Goal: Navigation & Orientation: Find specific page/section

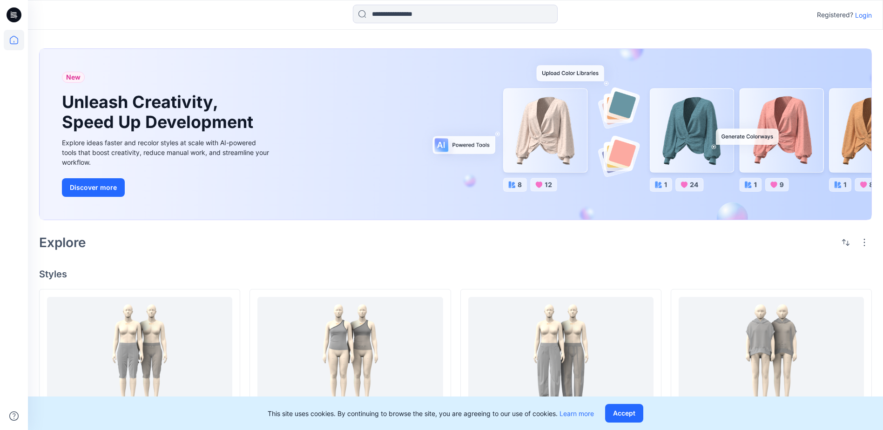
click at [863, 18] on p "Login" at bounding box center [863, 15] width 17 height 10
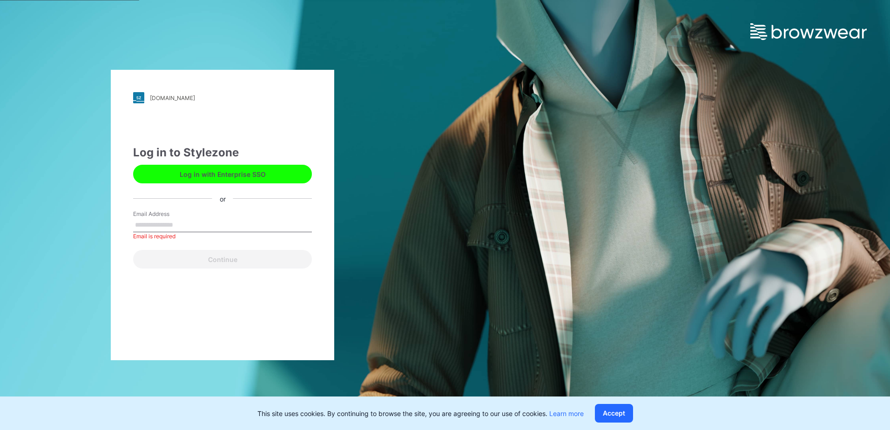
click at [270, 173] on button "Log in with Enterprise SSO" at bounding box center [222, 174] width 179 height 19
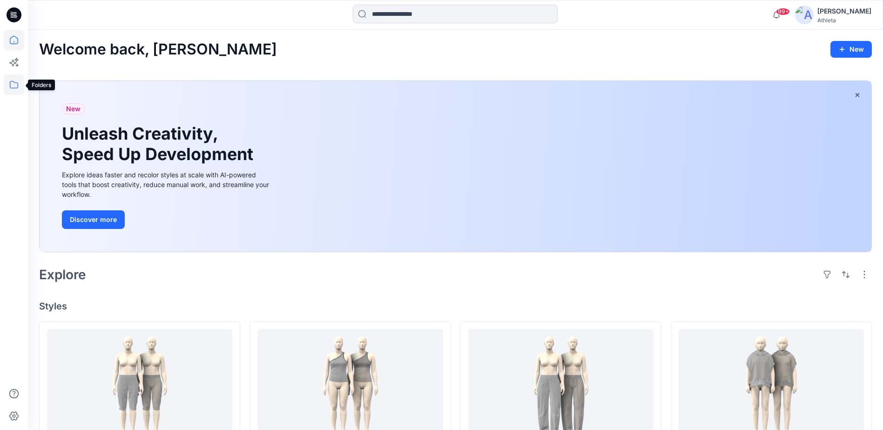
click at [13, 85] on icon at bounding box center [14, 85] width 20 height 20
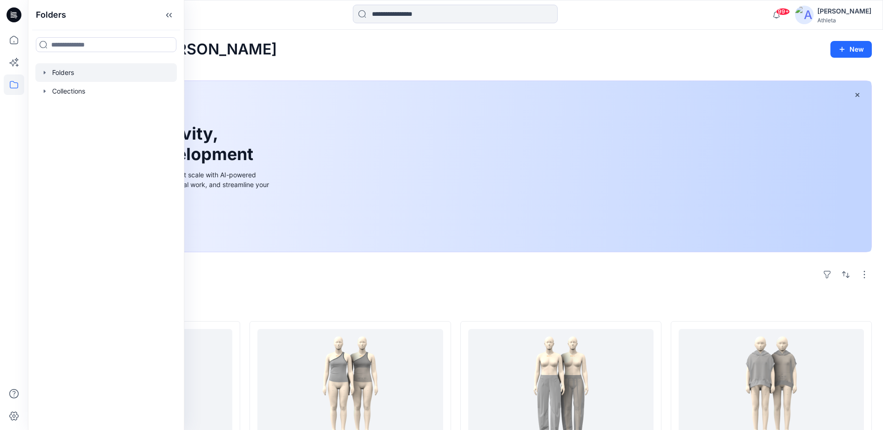
click at [48, 69] on icon "button" at bounding box center [44, 72] width 7 height 7
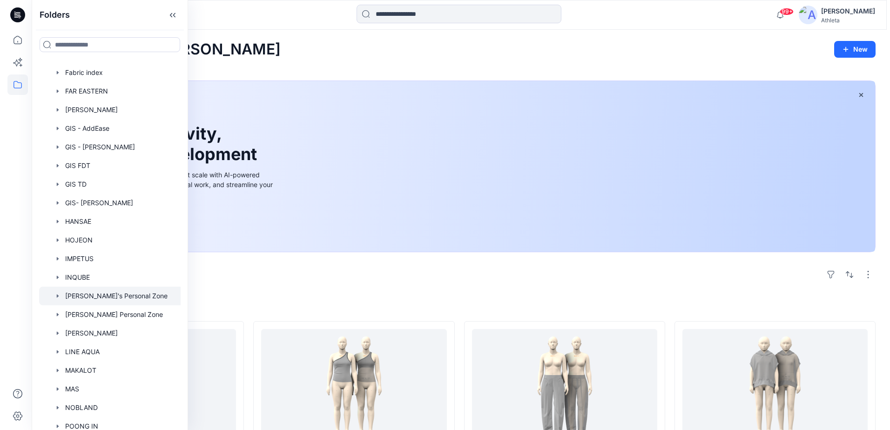
scroll to position [373, 0]
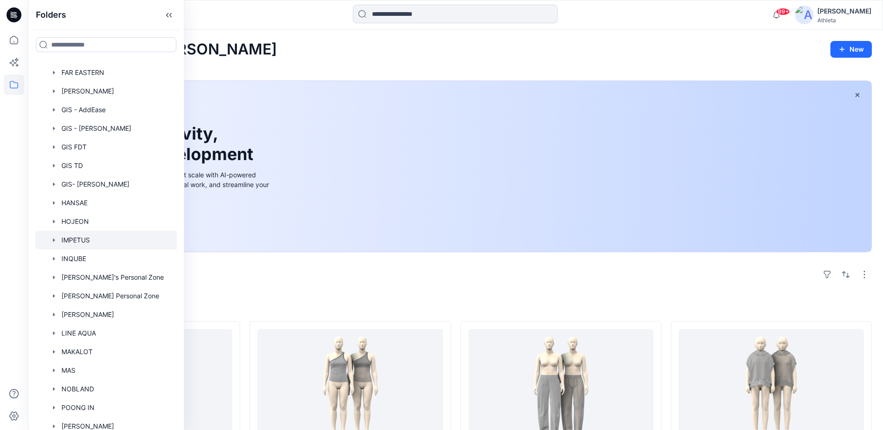
click at [75, 240] on div at bounding box center [113, 240] width 156 height 19
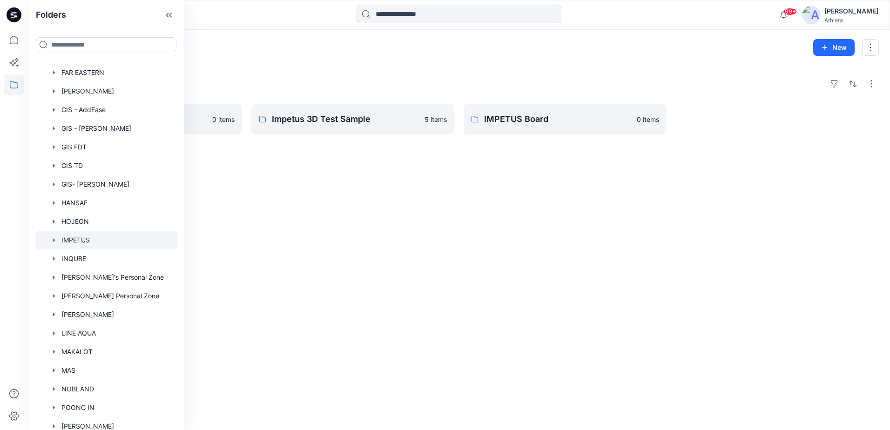
click at [495, 210] on div "Folders SPSU26 0 items Impetus 3D Test Sample 5 items IMPETUS Board 0 items" at bounding box center [459, 247] width 862 height 365
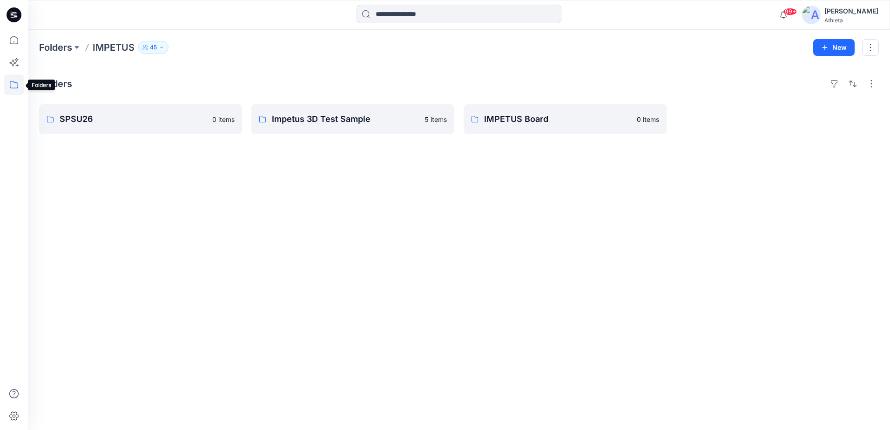
click at [13, 85] on icon at bounding box center [14, 85] width 20 height 20
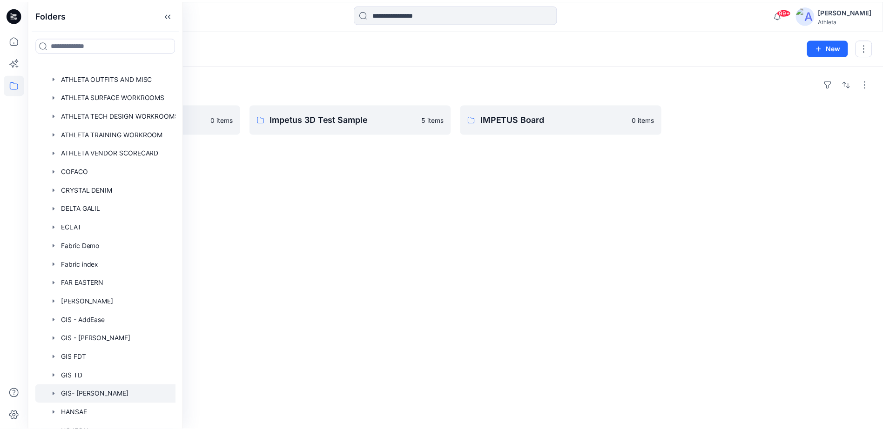
scroll to position [326, 0]
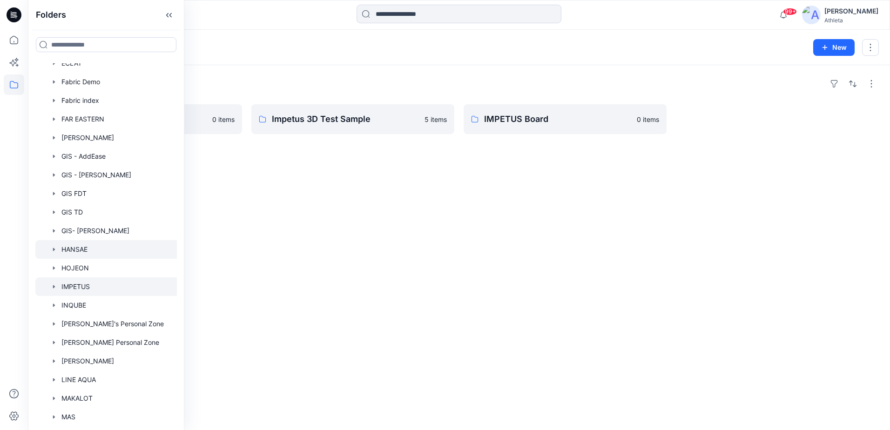
click at [78, 245] on div at bounding box center [113, 249] width 156 height 19
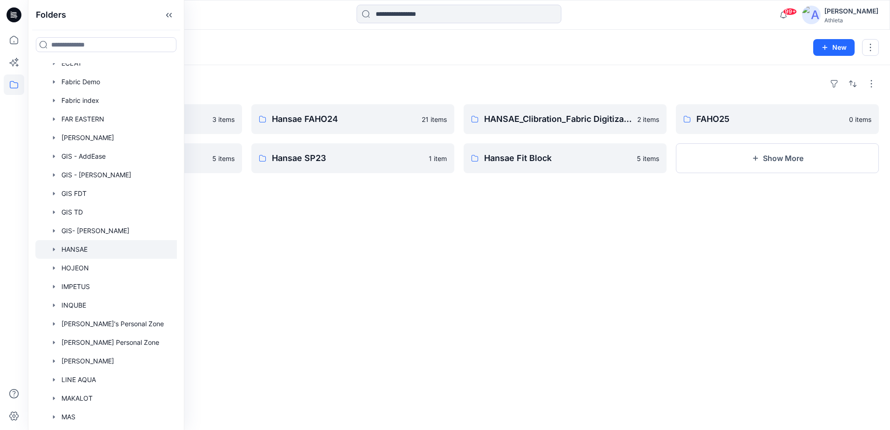
click at [535, 285] on div "Folders SPSU26 3 items SPSU25 5 items Hansae FAHO24 21 items Hansae SP23 1 item…" at bounding box center [459, 247] width 862 height 365
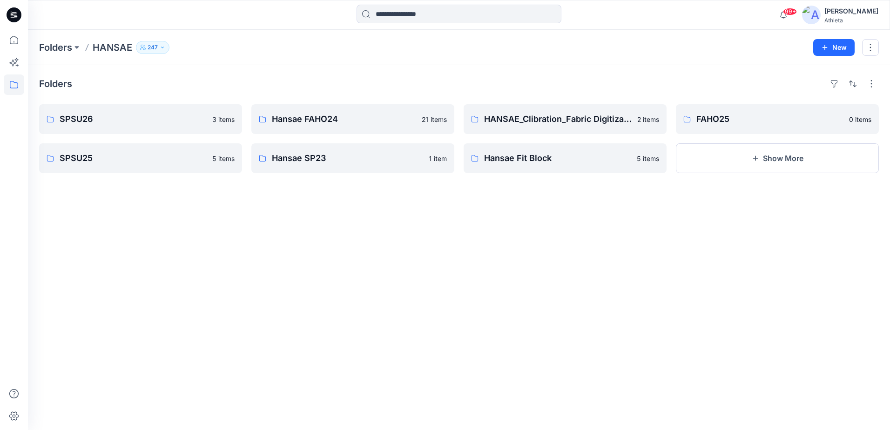
click at [274, 296] on div "Folders SPSU26 3 items SPSU25 5 items Hansae FAHO24 21 items Hansae SP23 1 item…" at bounding box center [459, 247] width 862 height 365
click at [163, 122] on p "SPSU26" at bounding box center [140, 119] width 160 height 13
click at [13, 83] on icon at bounding box center [14, 85] width 20 height 20
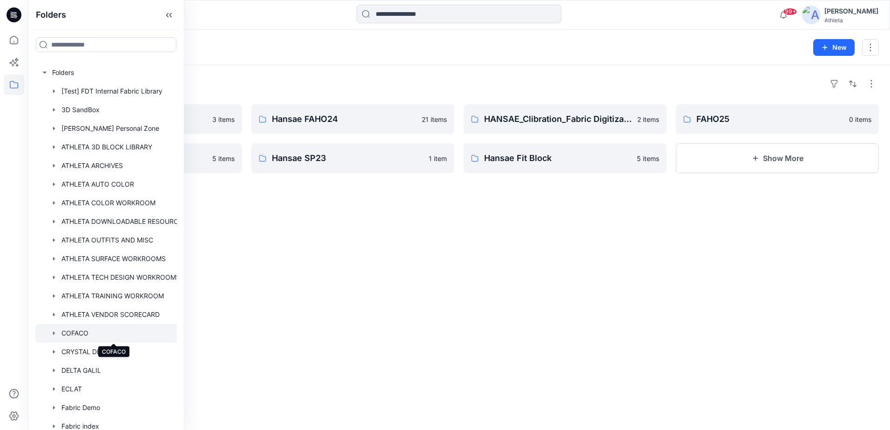
click at [71, 335] on div at bounding box center [113, 333] width 156 height 19
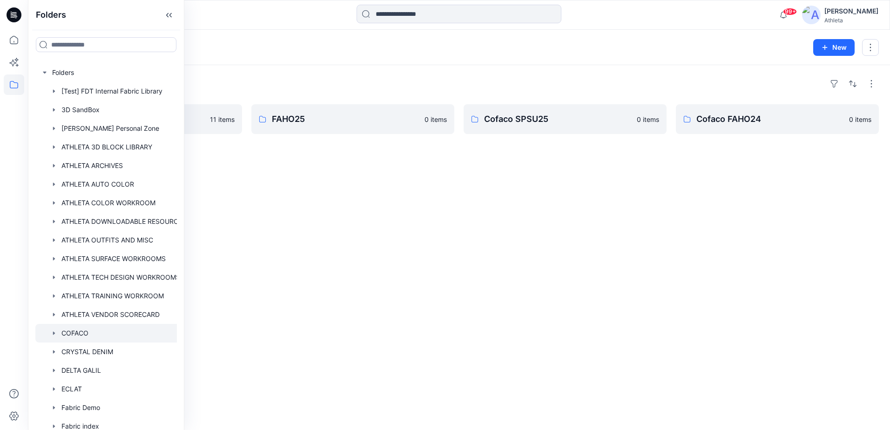
click at [425, 248] on div "Folders SPSU26 11 items FAHO25 0 items Cofaco SPSU25 0 items Cofaco FAHO24 0 it…" at bounding box center [459, 247] width 862 height 365
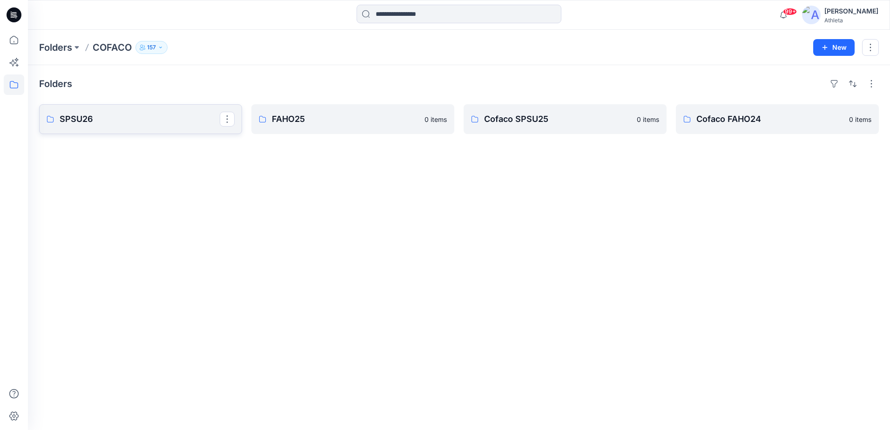
click at [116, 118] on p "SPSU26" at bounding box center [140, 119] width 160 height 13
click at [14, 87] on icon at bounding box center [14, 85] width 20 height 20
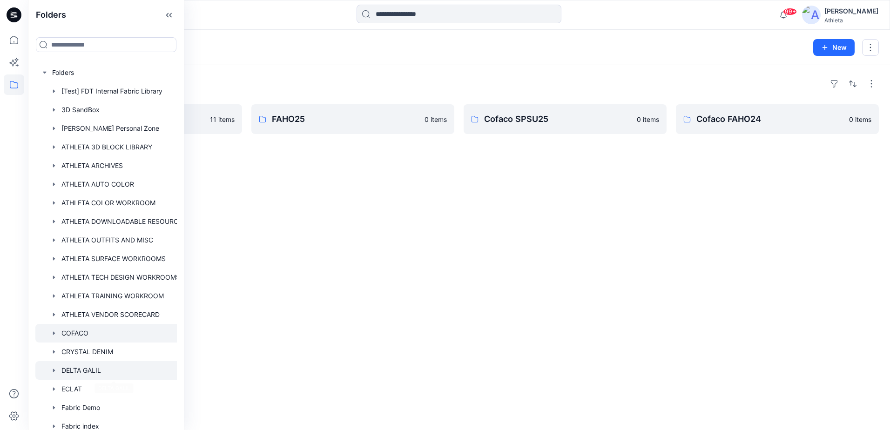
click at [95, 370] on div at bounding box center [113, 370] width 156 height 19
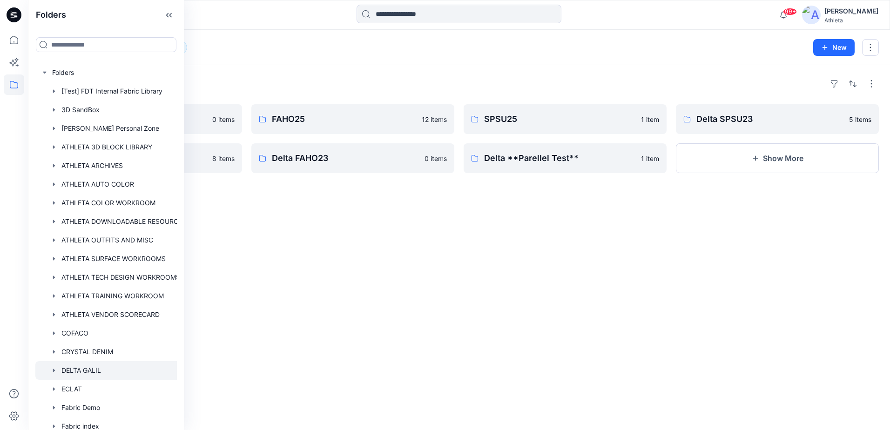
click at [75, 373] on div at bounding box center [113, 370] width 156 height 19
click at [500, 316] on div "Folders SPSU26 0 items Delta SPSU24 8 items FAHO25 12 items Delta FAHO23 0 item…" at bounding box center [459, 247] width 862 height 365
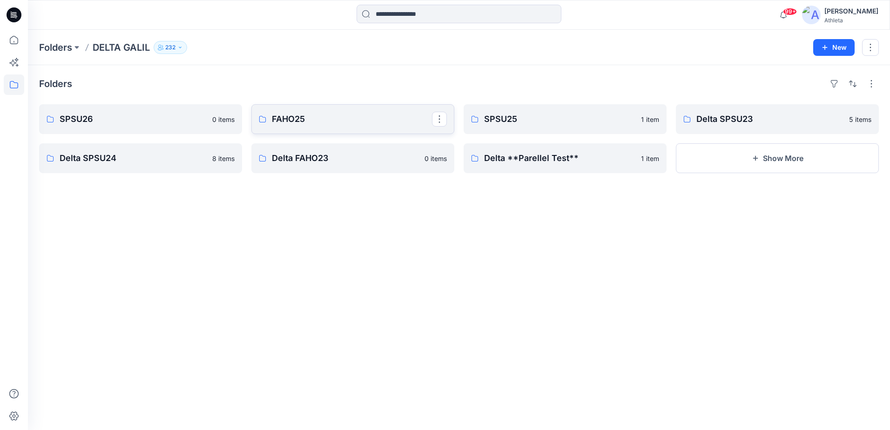
click at [353, 122] on p "FAHO25" at bounding box center [352, 119] width 160 height 13
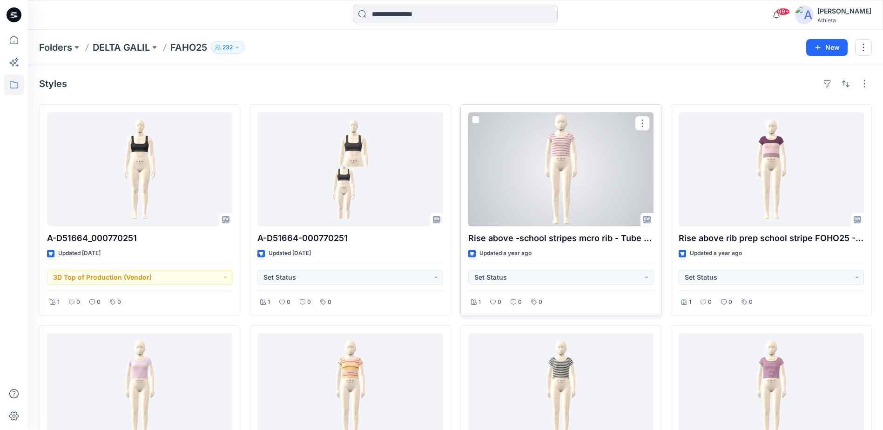
click at [561, 169] on div at bounding box center [560, 169] width 185 height 114
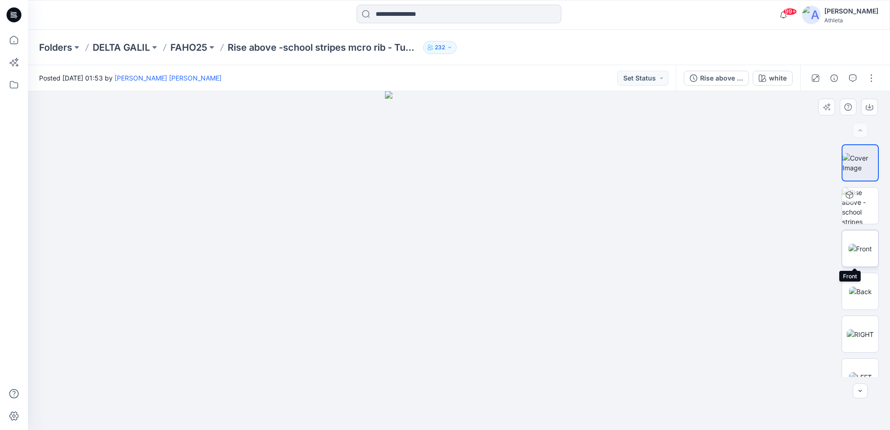
click at [859, 245] on img at bounding box center [860, 249] width 23 height 10
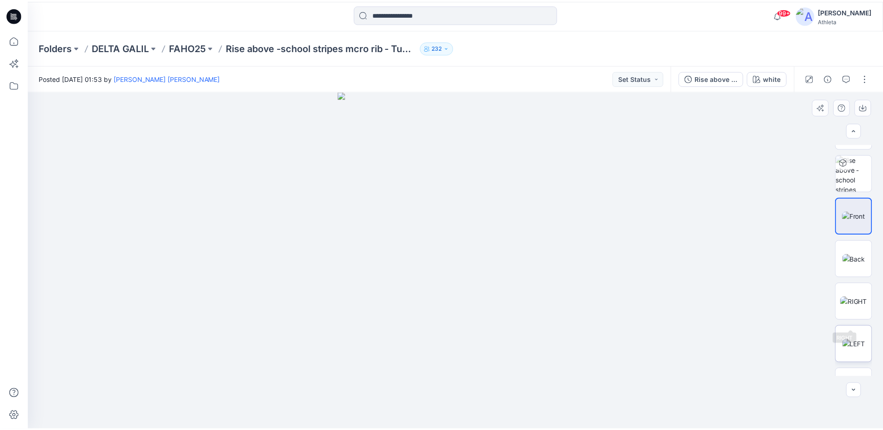
scroll to position [61, 0]
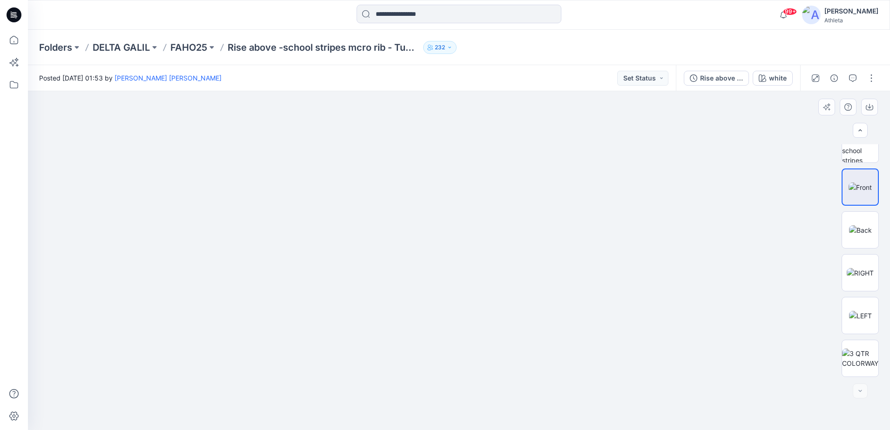
drag, startPoint x: 502, startPoint y: 153, endPoint x: 434, endPoint y: 284, distance: 147.4
drag, startPoint x: 541, startPoint y: 312, endPoint x: 454, endPoint y: 307, distance: 86.8
click at [860, 230] on img at bounding box center [860, 230] width 23 height 10
drag, startPoint x: 480, startPoint y: 203, endPoint x: 479, endPoint y: 308, distance: 105.7
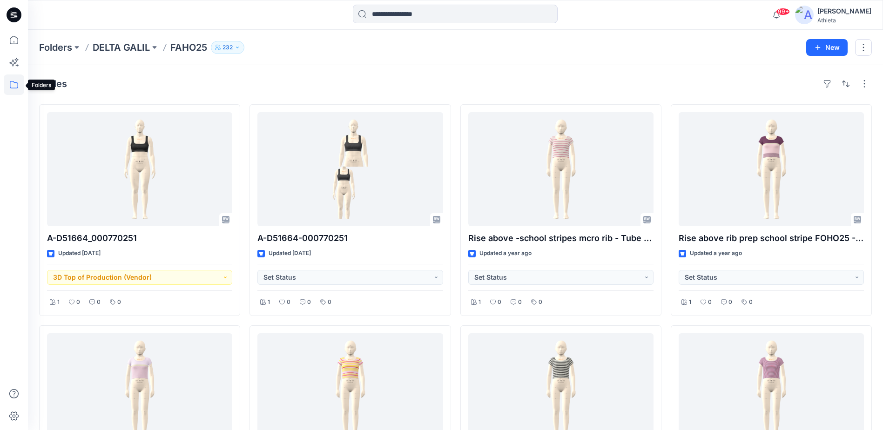
click at [12, 85] on icon at bounding box center [14, 85] width 20 height 20
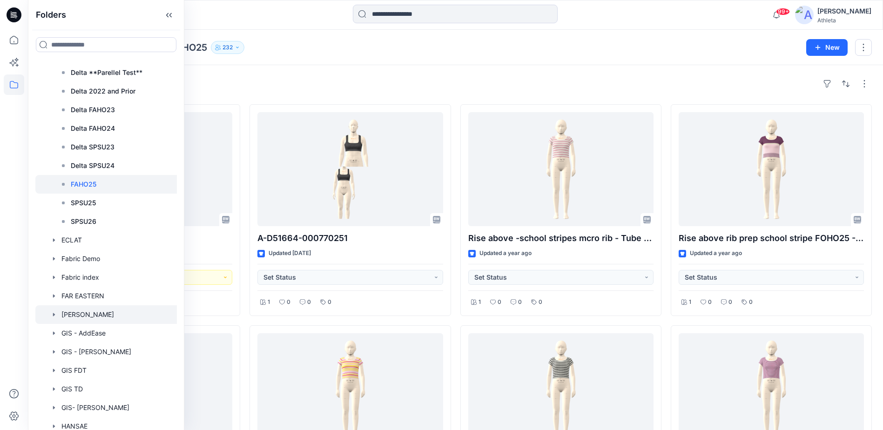
scroll to position [326, 0]
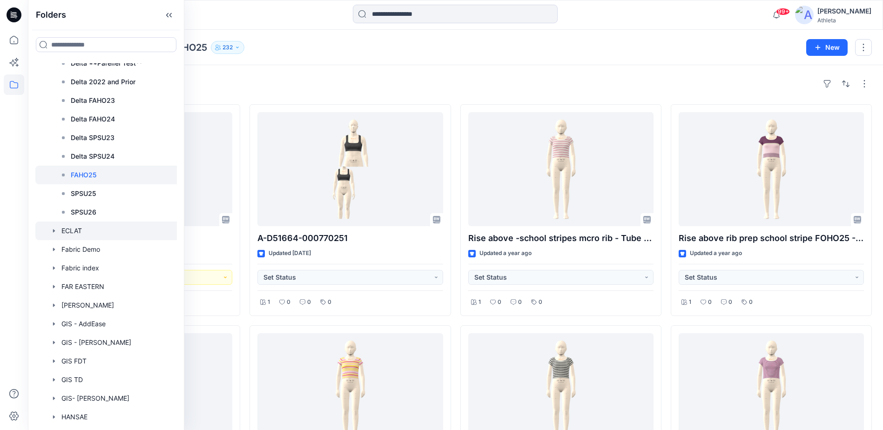
click at [73, 232] on div at bounding box center [113, 231] width 156 height 19
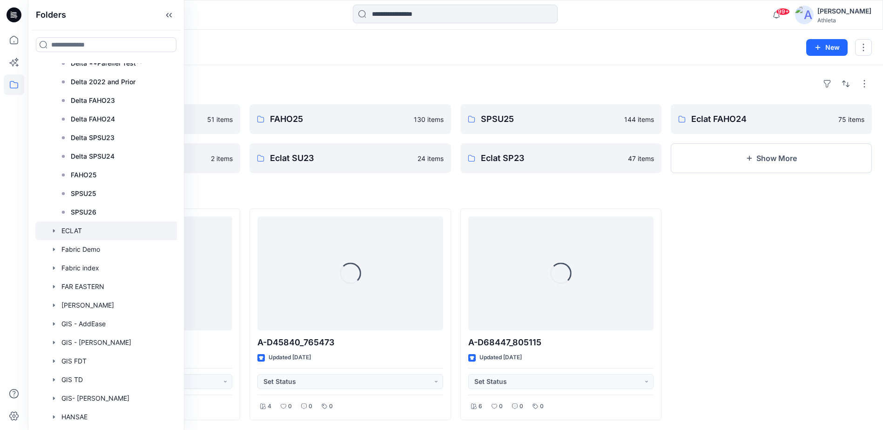
click at [621, 57] on div "Folders ECLAT 252 New" at bounding box center [455, 47] width 855 height 35
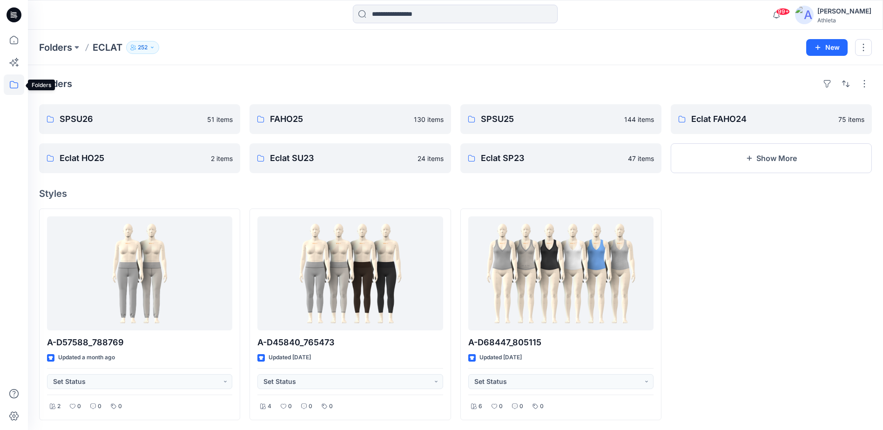
click at [16, 88] on icon at bounding box center [14, 85] width 20 height 20
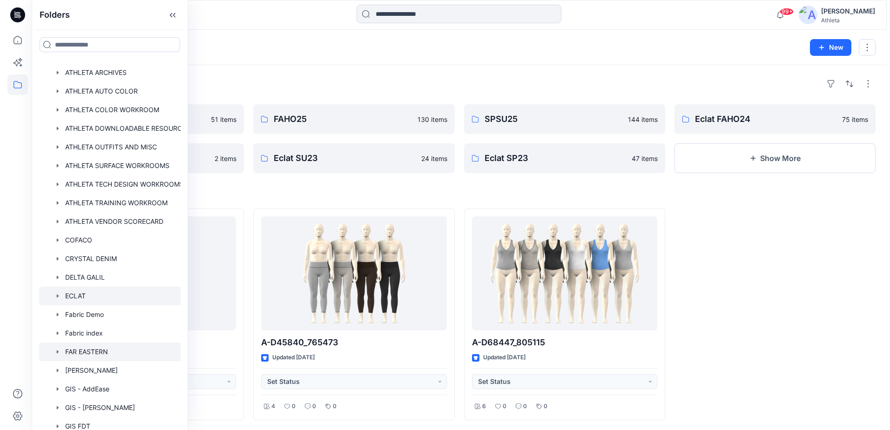
scroll to position [140, 0]
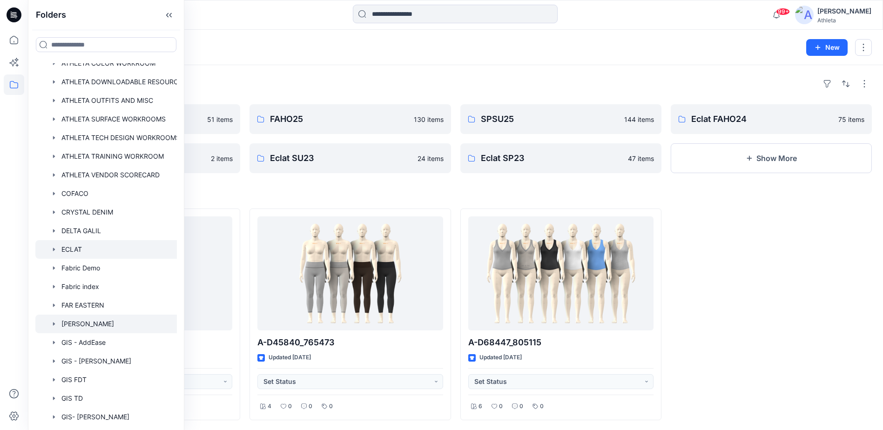
click at [84, 324] on div at bounding box center [113, 324] width 156 height 19
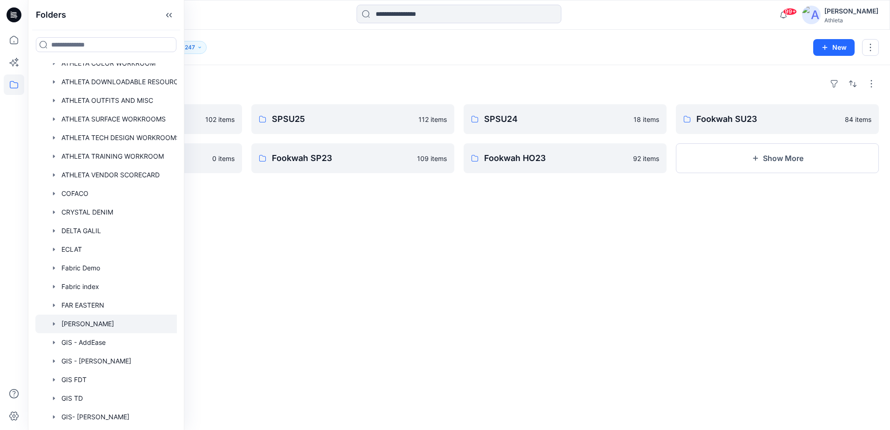
click at [409, 283] on div "Folders SPSU26 102 items FAHO25 0 items SPSU25 112 items Fookwah SP23 109 items…" at bounding box center [459, 247] width 862 height 365
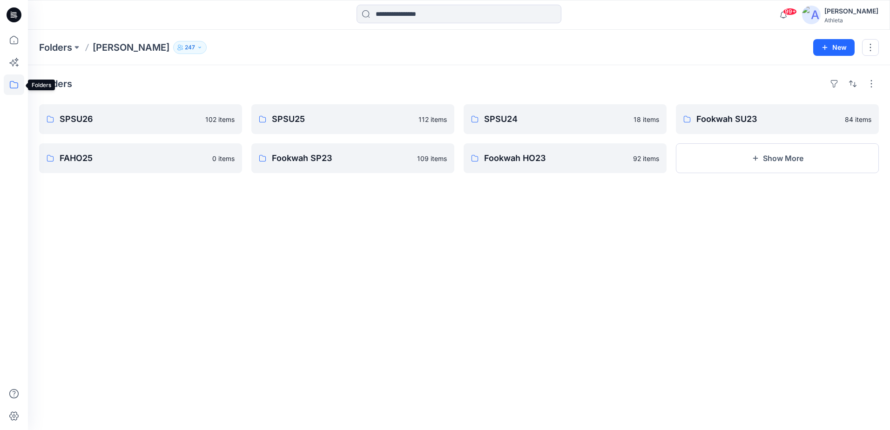
click at [14, 87] on icon at bounding box center [14, 85] width 20 height 20
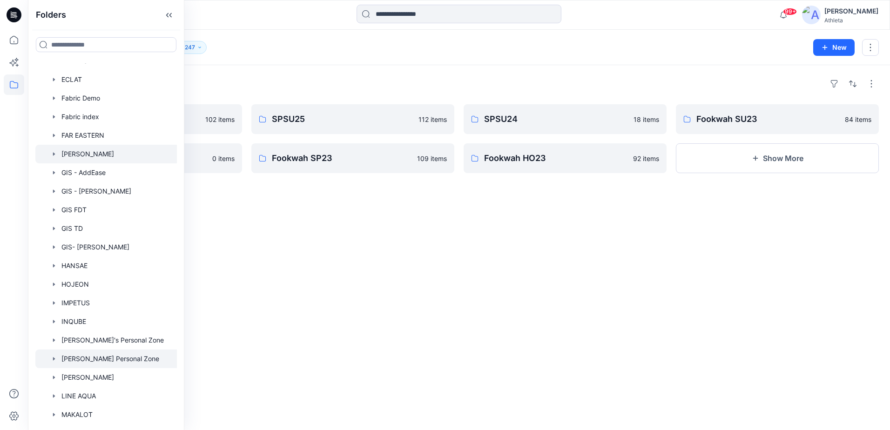
scroll to position [326, 0]
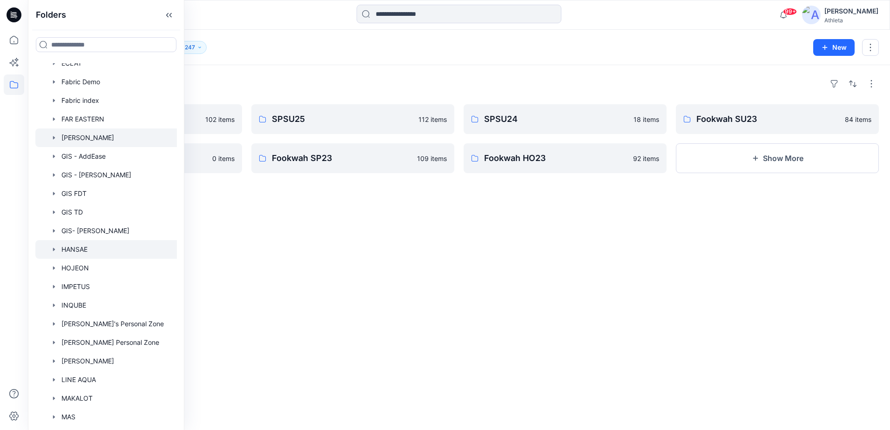
click at [70, 248] on div at bounding box center [113, 249] width 156 height 19
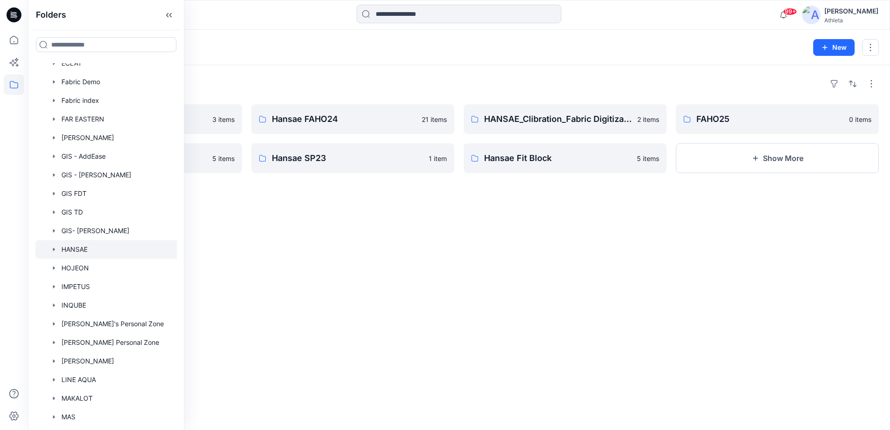
click at [291, 298] on div "Folders SPSU26 3 items SPSU25 5 items Hansae FAHO24 21 items Hansae SP23 1 item…" at bounding box center [459, 247] width 862 height 365
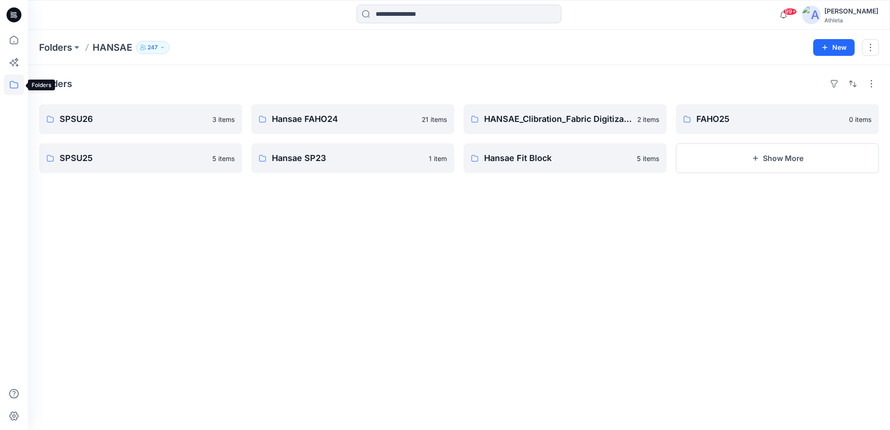
click at [9, 87] on icon at bounding box center [14, 85] width 20 height 20
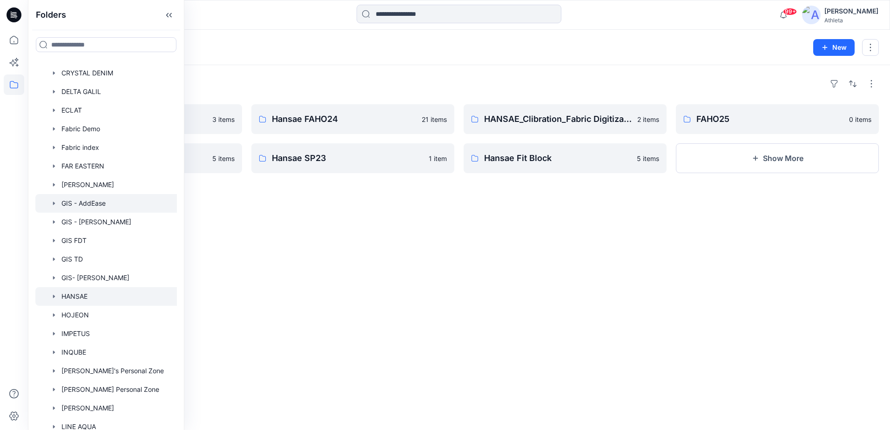
scroll to position [279, 0]
click at [80, 312] on div at bounding box center [113, 314] width 156 height 19
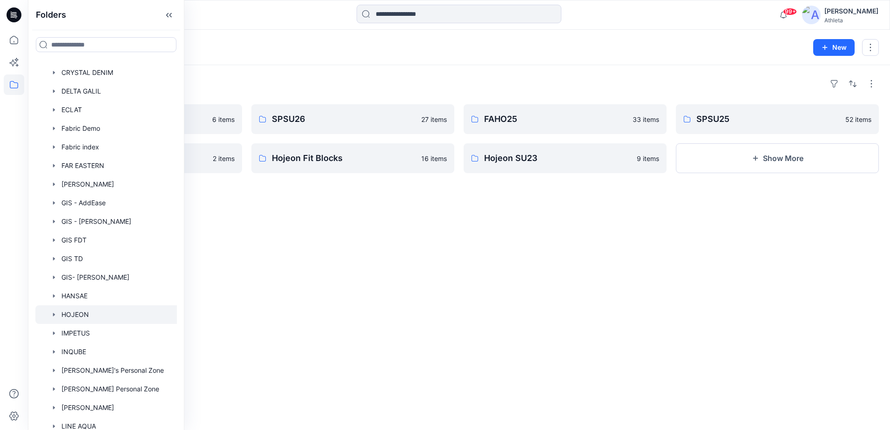
click at [493, 288] on div "Folders FA26 6 items Hojeon ASSIGNMENT 2 items SPSU26 27 items Hojeon Fit Block…" at bounding box center [459, 247] width 862 height 365
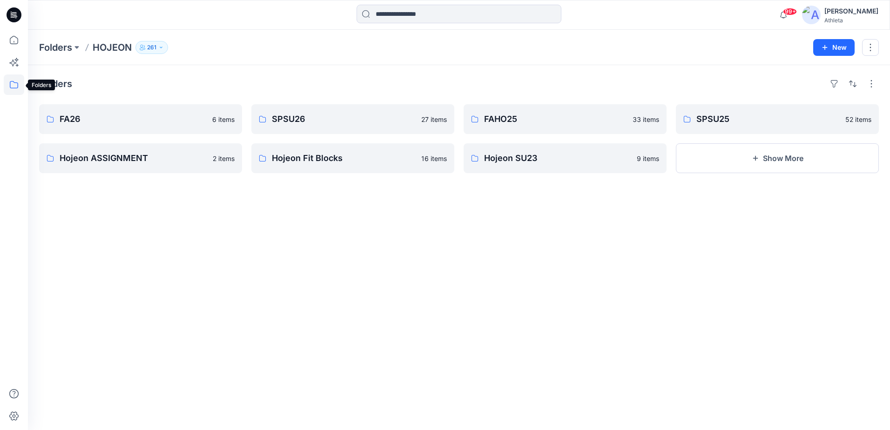
click at [13, 88] on icon at bounding box center [14, 85] width 20 height 20
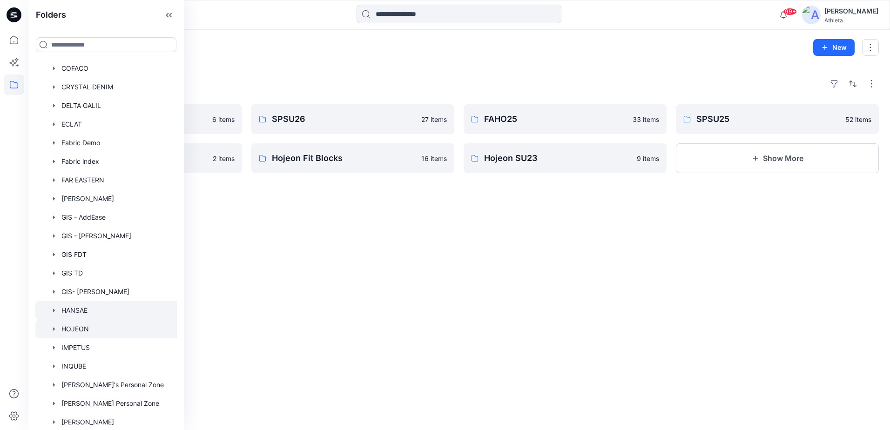
scroll to position [326, 0]
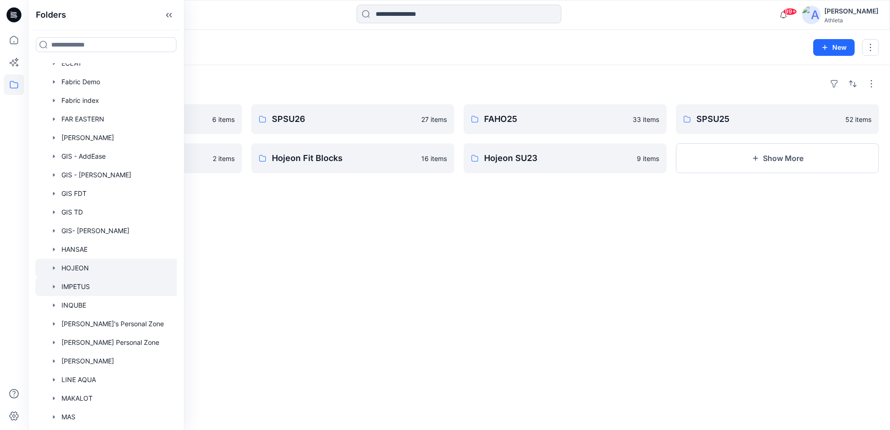
click at [84, 286] on div at bounding box center [113, 287] width 156 height 19
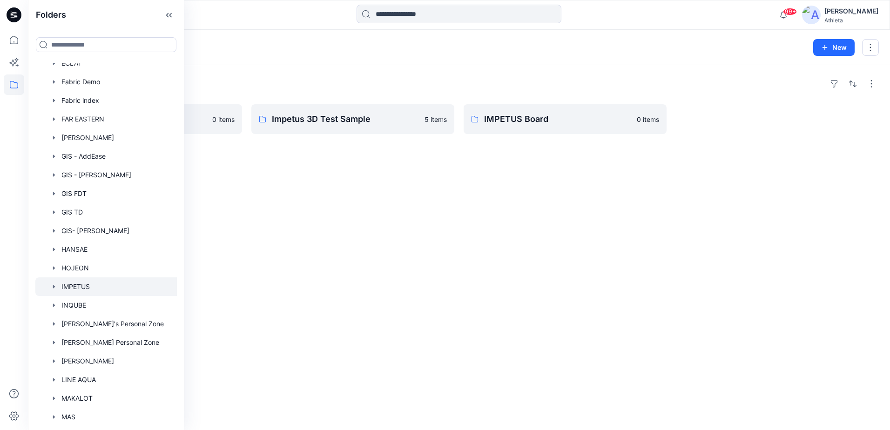
click at [512, 329] on div "Folders SPSU26 0 items Impetus 3D Test Sample 5 items IMPETUS Board 0 items" at bounding box center [459, 247] width 862 height 365
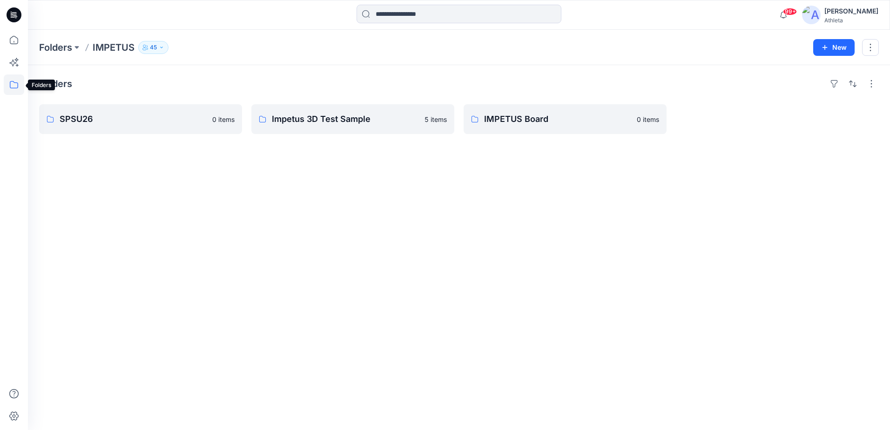
click at [17, 87] on icon at bounding box center [14, 85] width 20 height 20
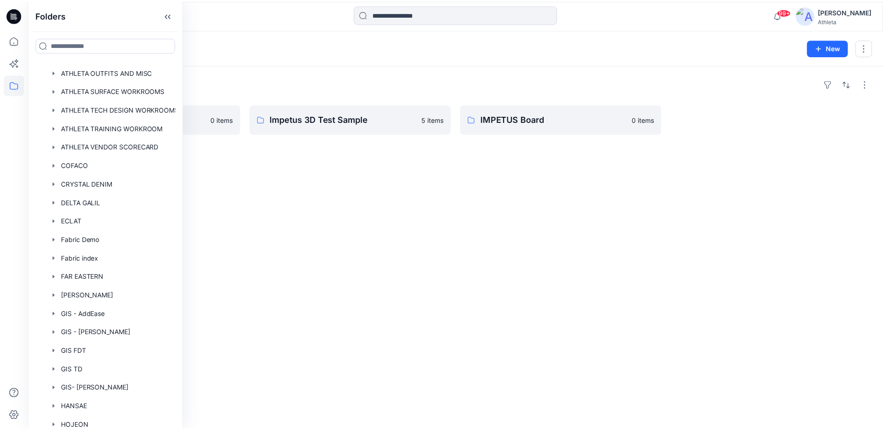
scroll to position [373, 0]
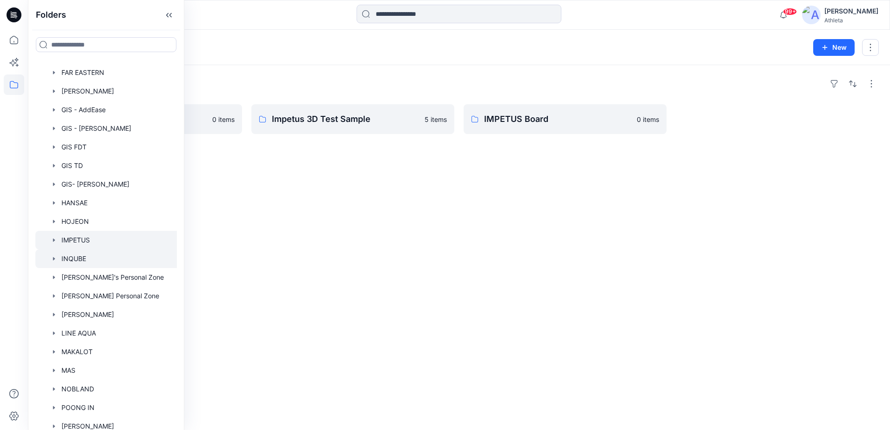
click at [78, 259] on div at bounding box center [113, 259] width 156 height 19
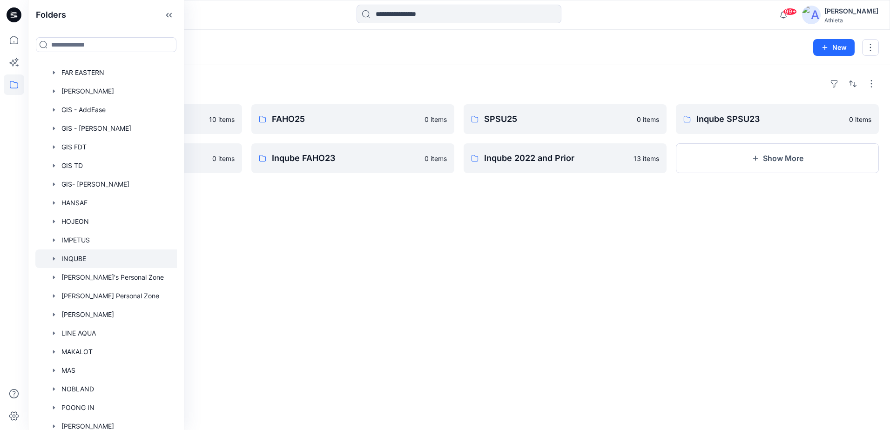
click at [727, 332] on div "Folders SPSU26 10 items Inqube SPSU24 0 items FAHO25 0 items Inqube FAHO23 0 it…" at bounding box center [459, 247] width 862 height 365
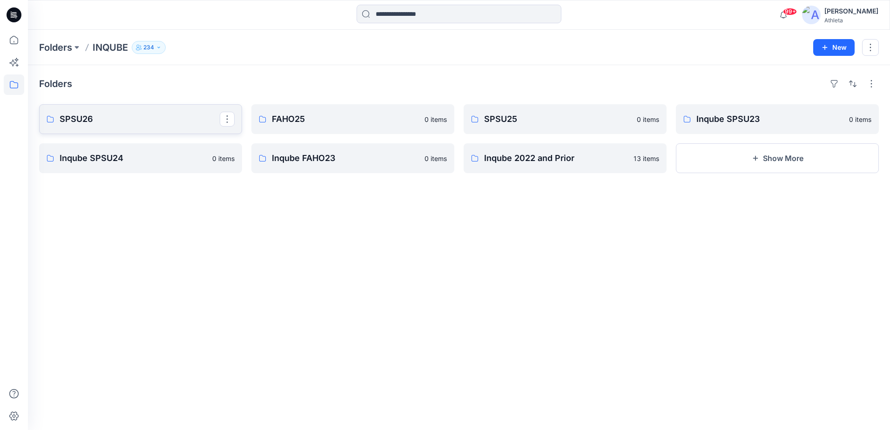
click at [165, 117] on p "SPSU26" at bounding box center [140, 119] width 160 height 13
